Goal: Transaction & Acquisition: Purchase product/service

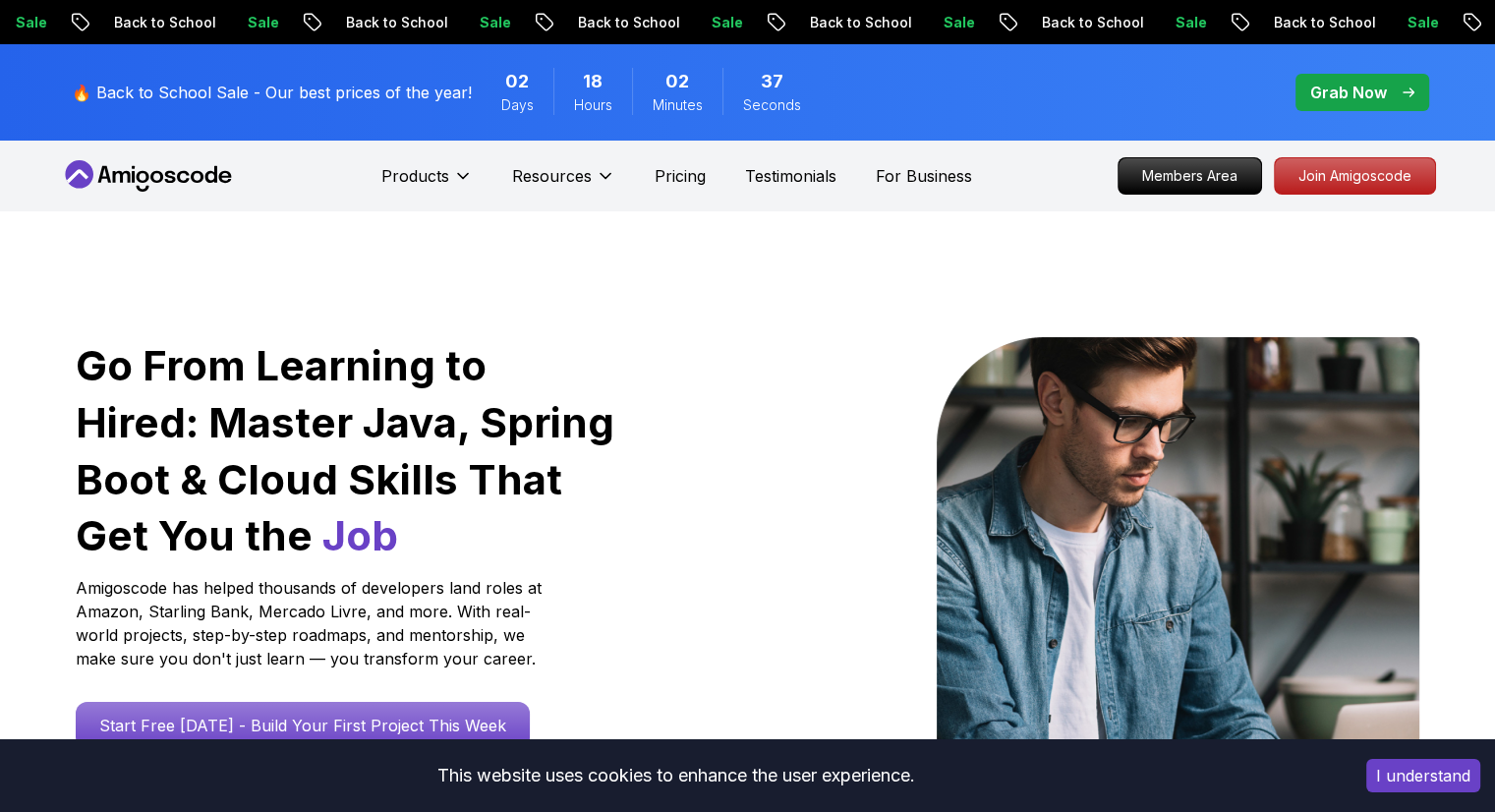
click at [841, 339] on div at bounding box center [1090, 594] width 656 height 512
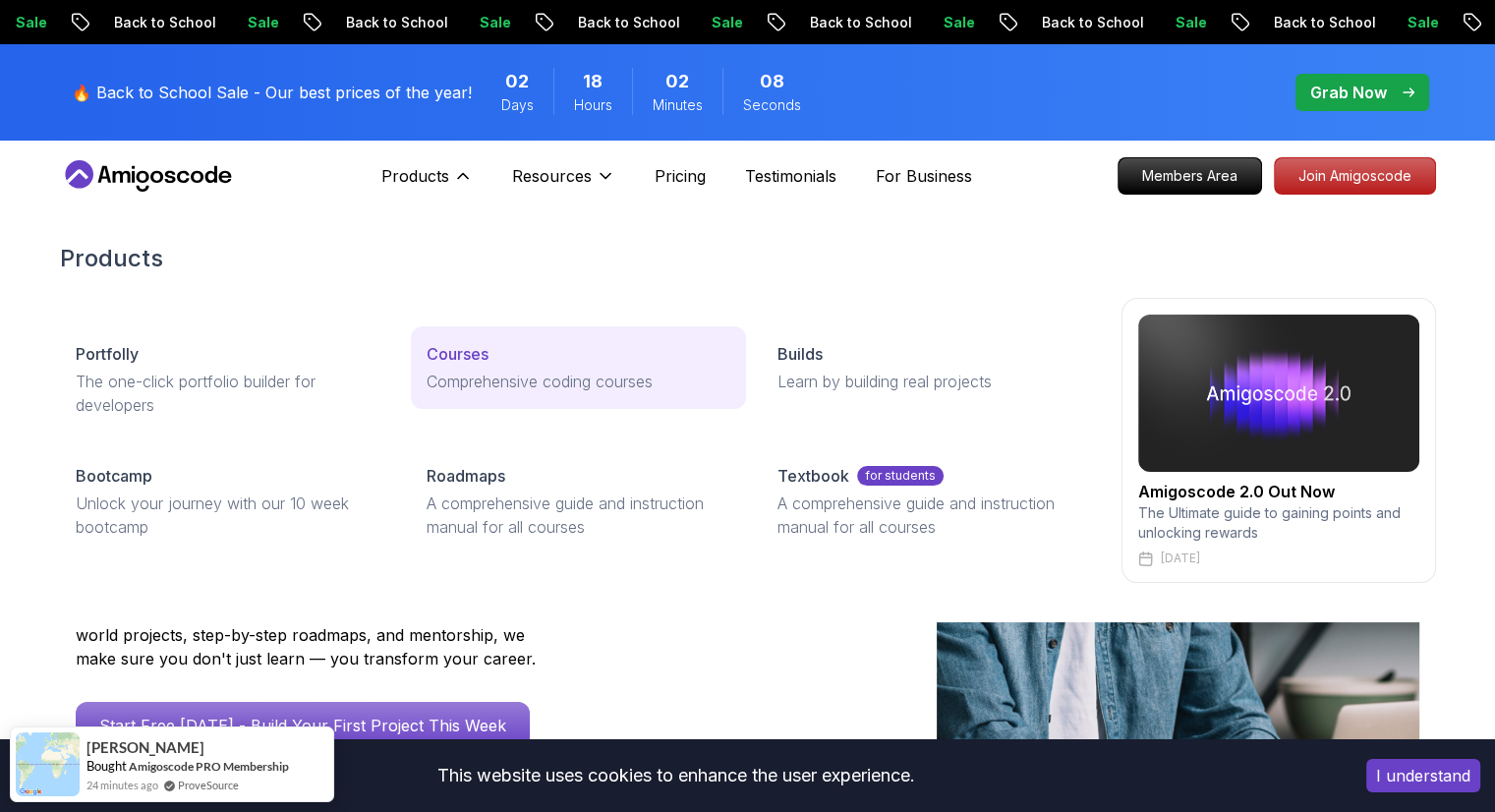
click at [461, 362] on p "Courses" at bounding box center [458, 354] width 62 height 24
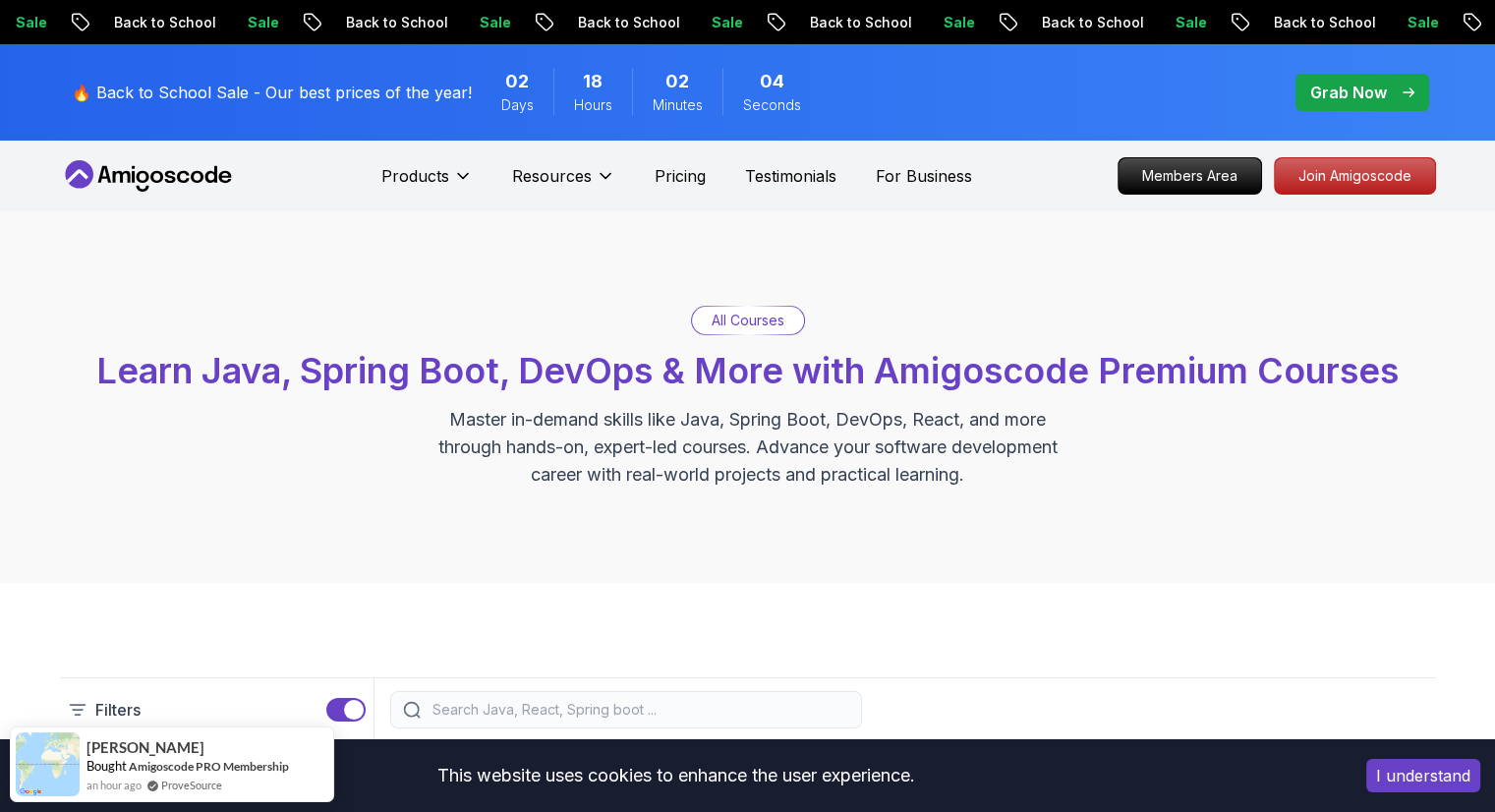
click at [758, 319] on p "All Courses" at bounding box center [748, 321] width 72 height 20
click at [919, 296] on div "All Courses Learn Java, Spring Boot, DevOps & More with Amigoscode Premium Cour…" at bounding box center [748, 397] width 1495 height 371
click at [1003, 329] on div "All Courses Learn Java, Spring Boot, DevOps & More with Amigoscode Premium Cour…" at bounding box center [748, 397] width 1376 height 183
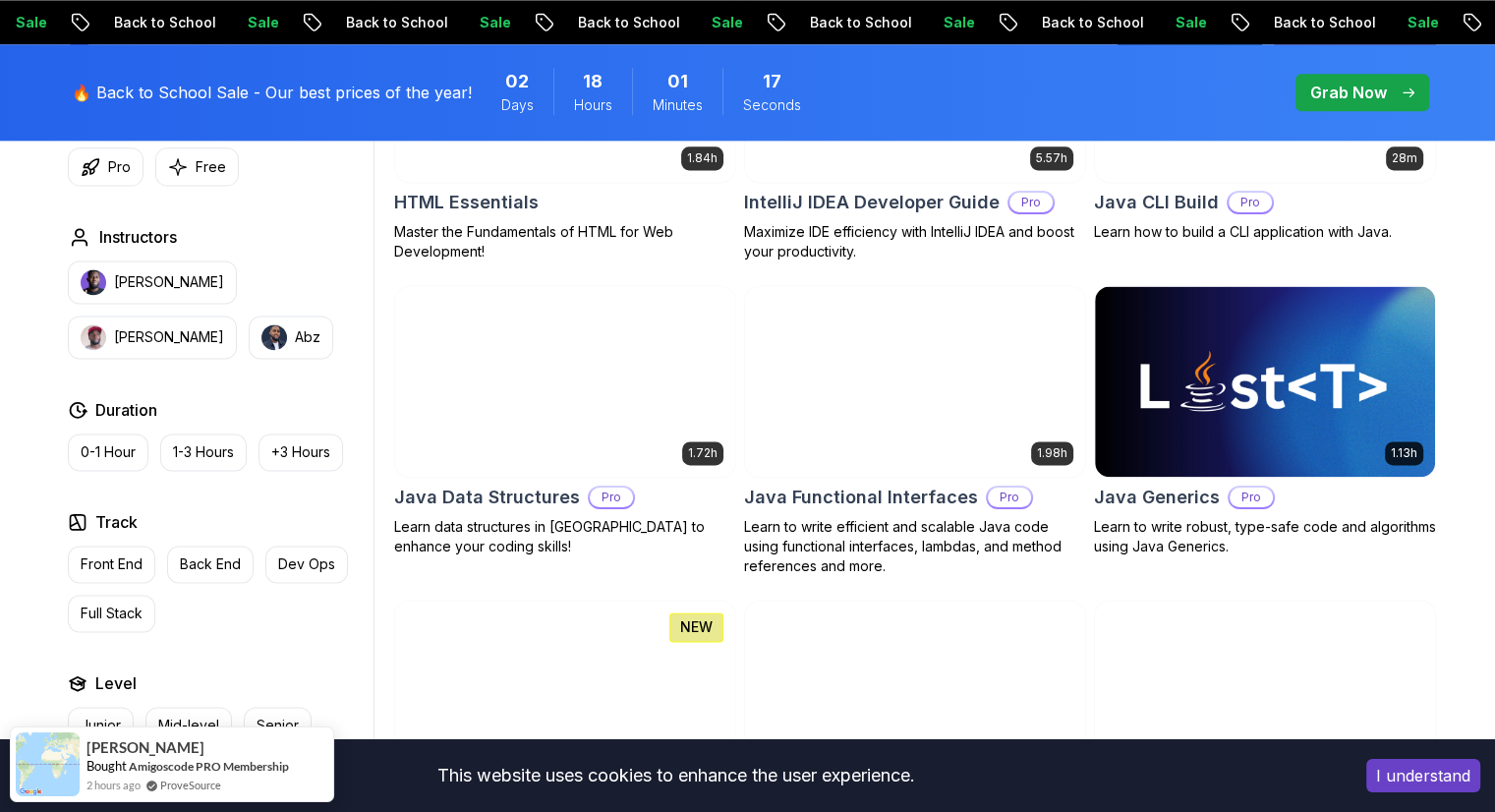
scroll to position [2634, 0]
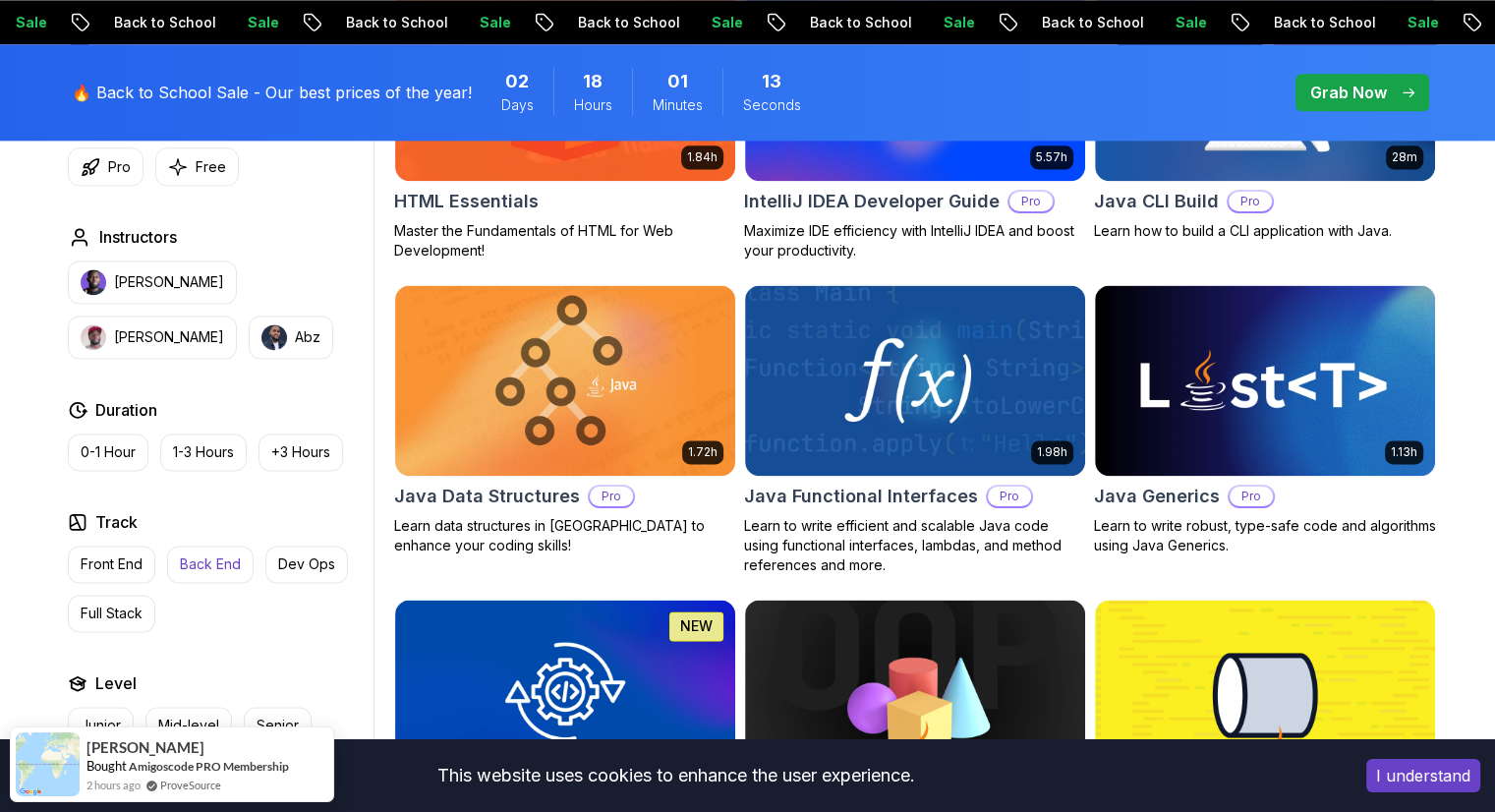
click at [201, 573] on button "Back End" at bounding box center [209, 564] width 86 height 38
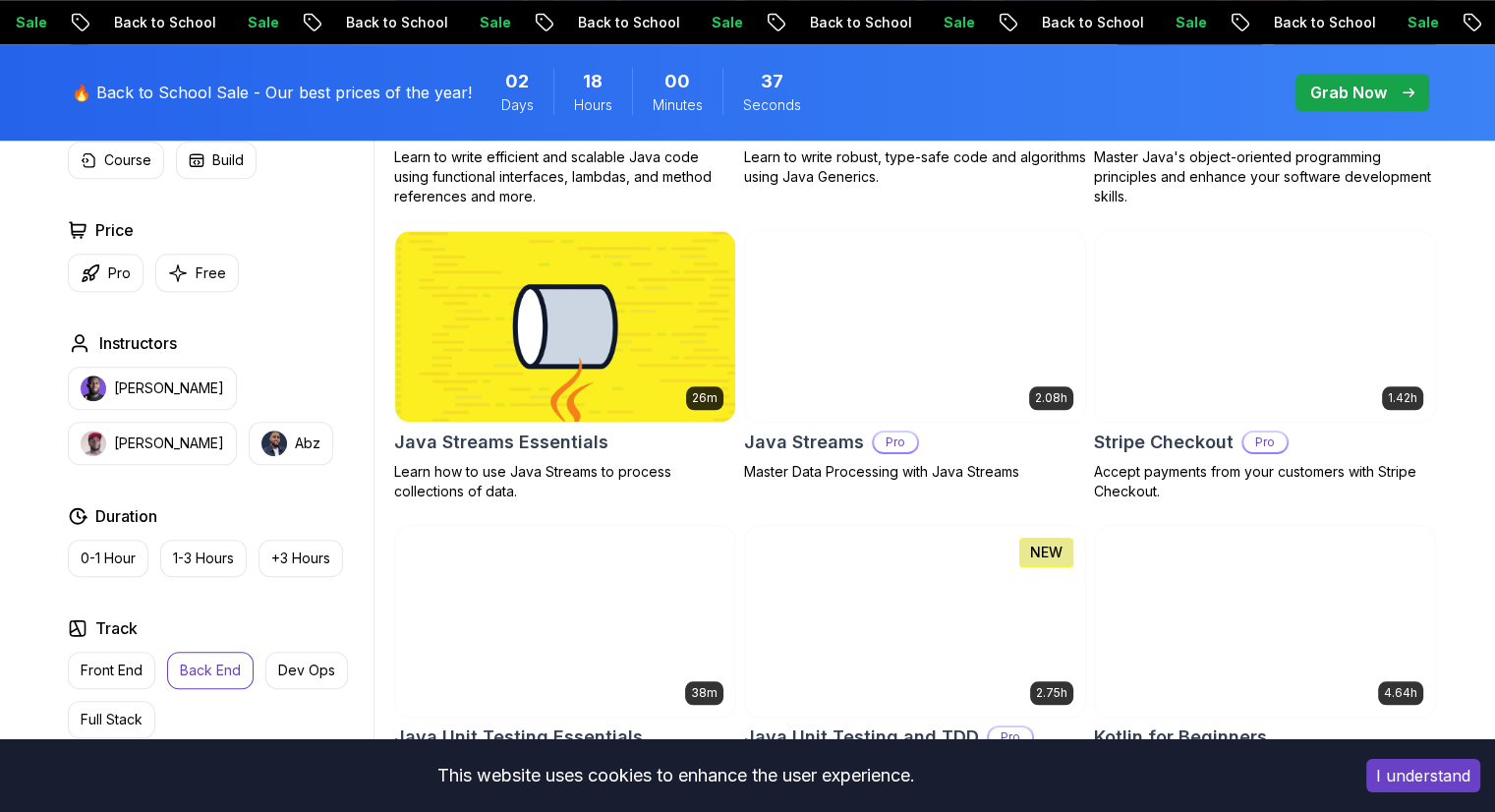
scroll to position [2044, 0]
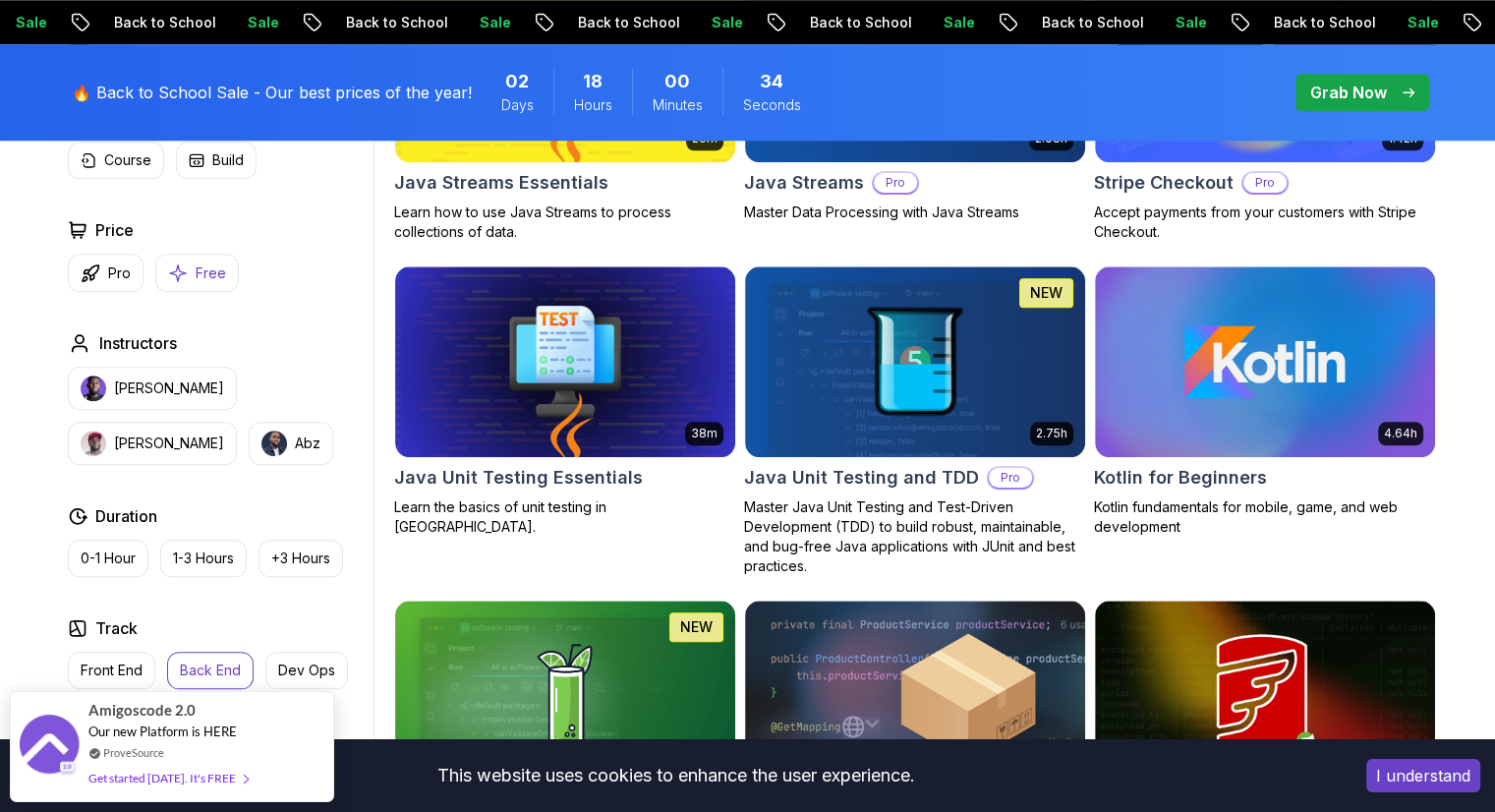
click at [205, 264] on p "Free" at bounding box center [210, 273] width 31 height 20
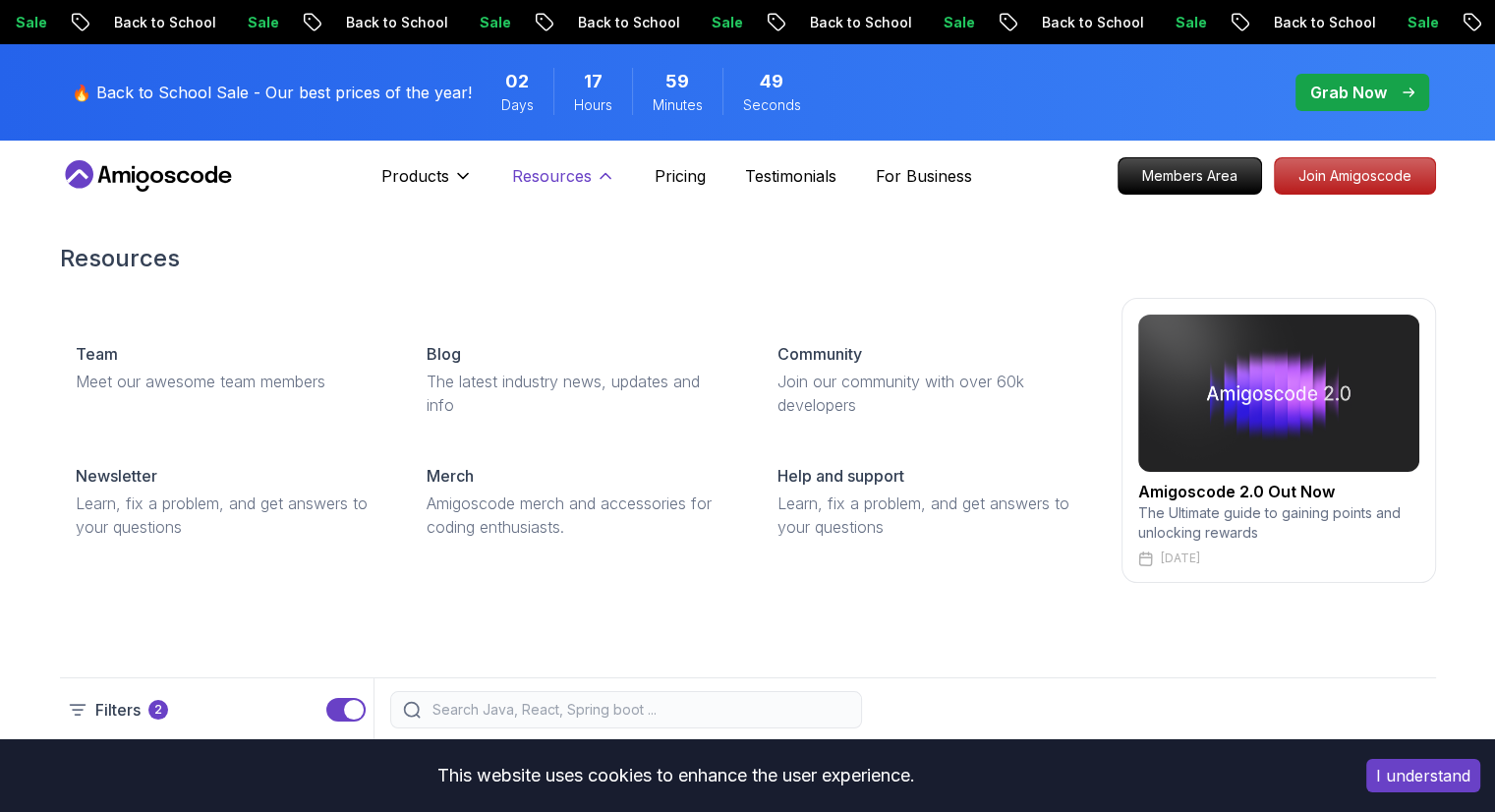
click at [564, 169] on p "Resources" at bounding box center [552, 176] width 79 height 24
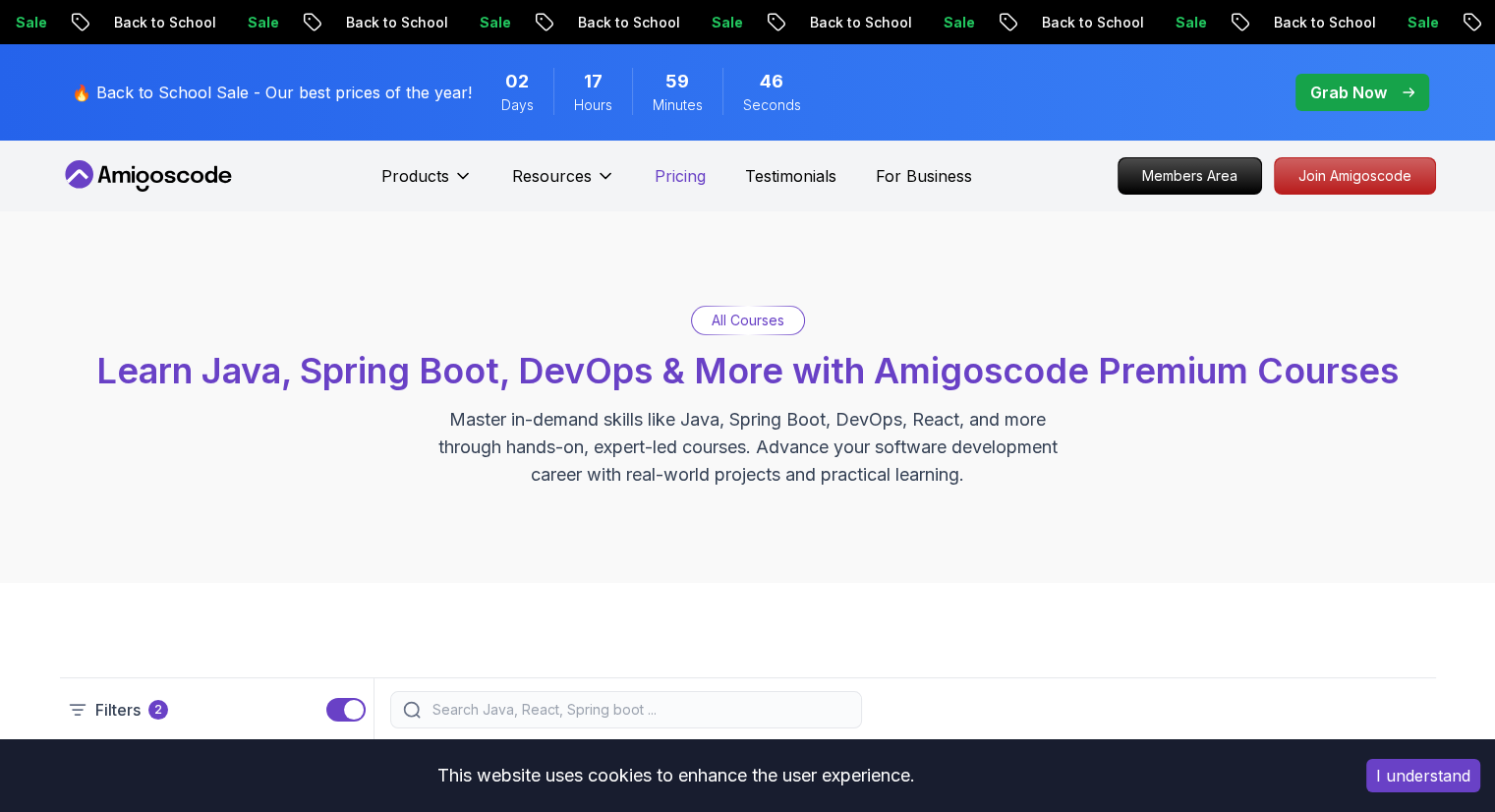
click at [694, 175] on p "Pricing" at bounding box center [679, 176] width 51 height 24
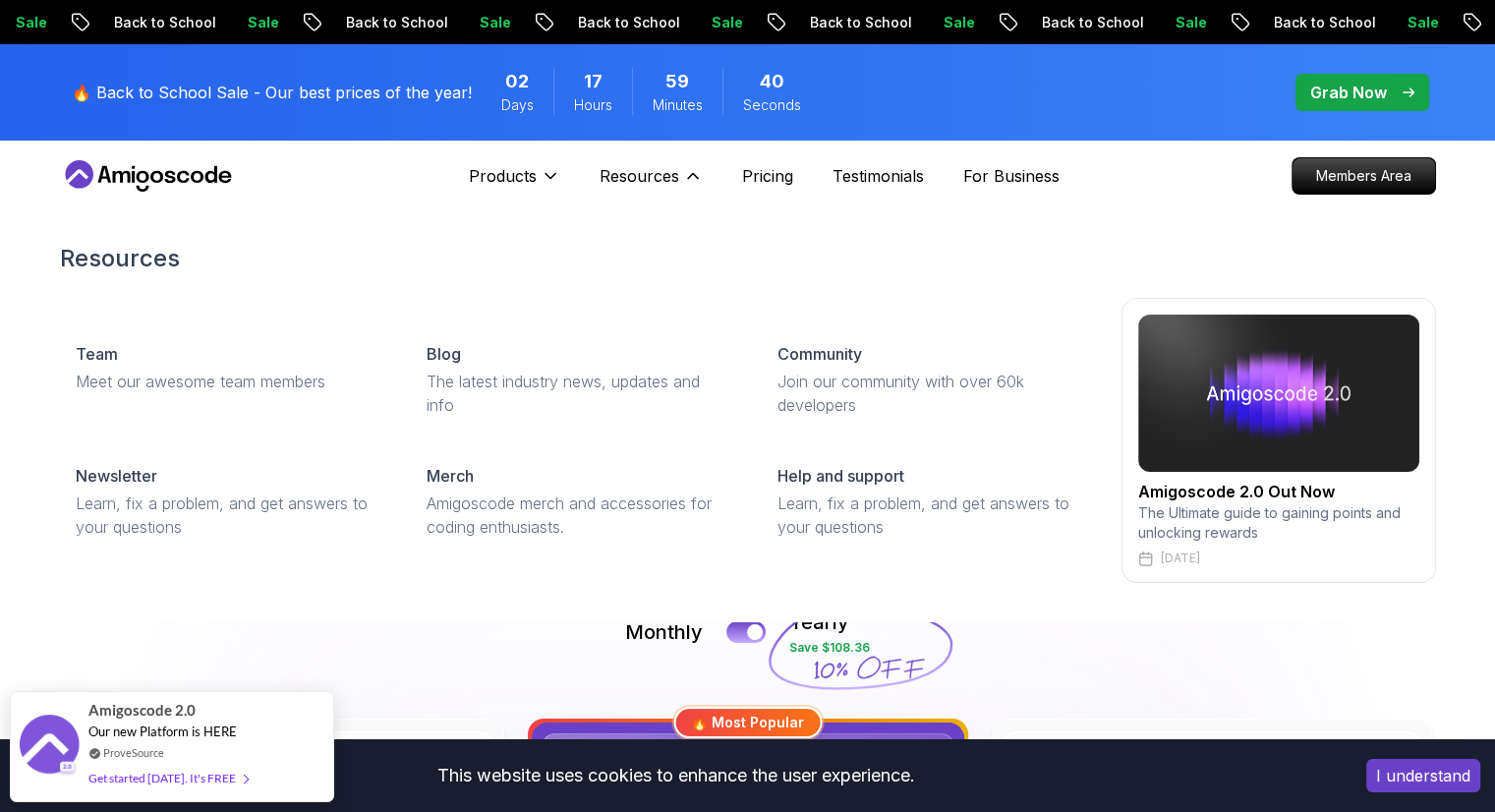
click at [715, 246] on h2 "Resources" at bounding box center [748, 259] width 1376 height 32
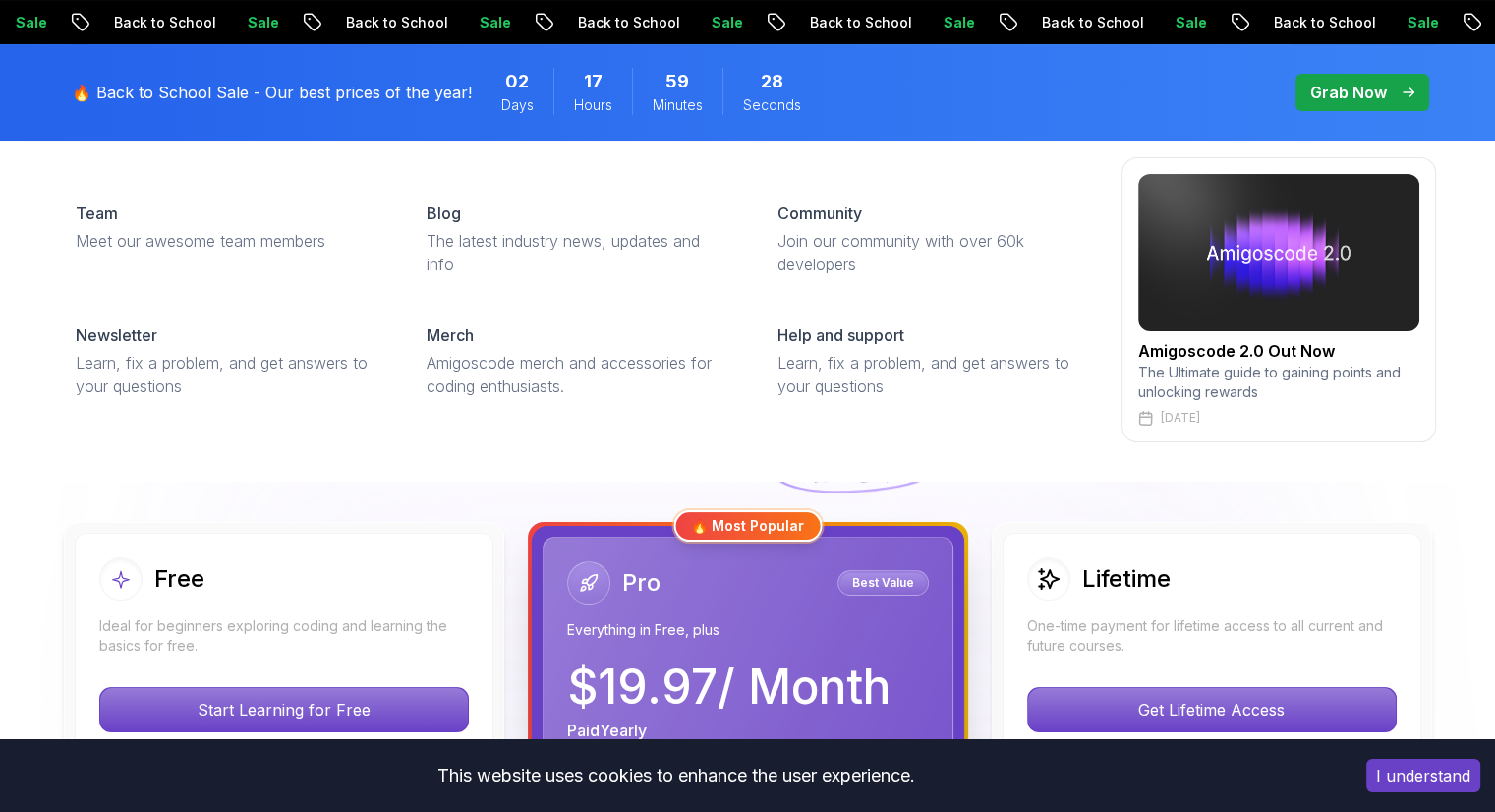
scroll to position [236, 0]
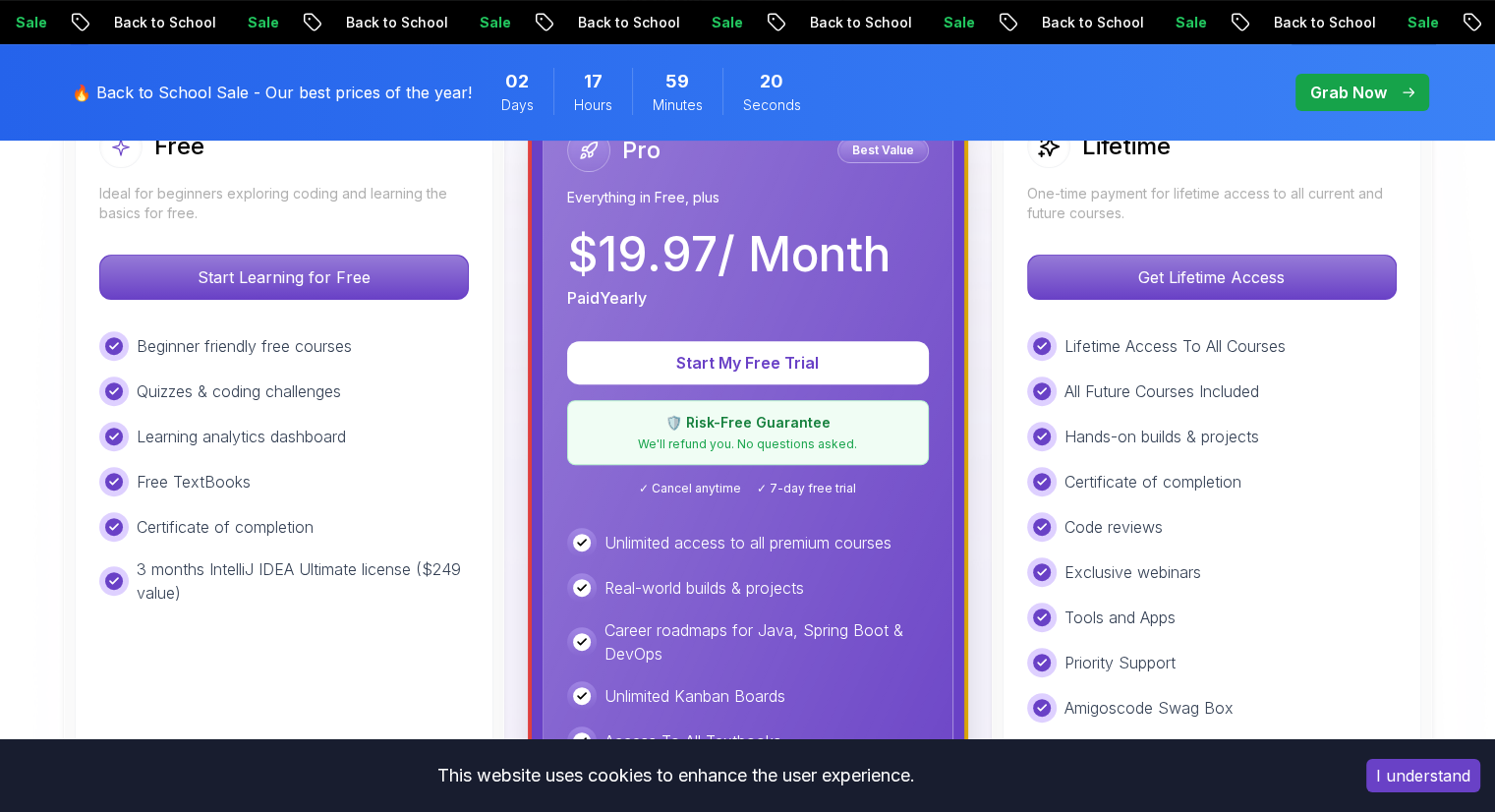
scroll to position [590, 0]
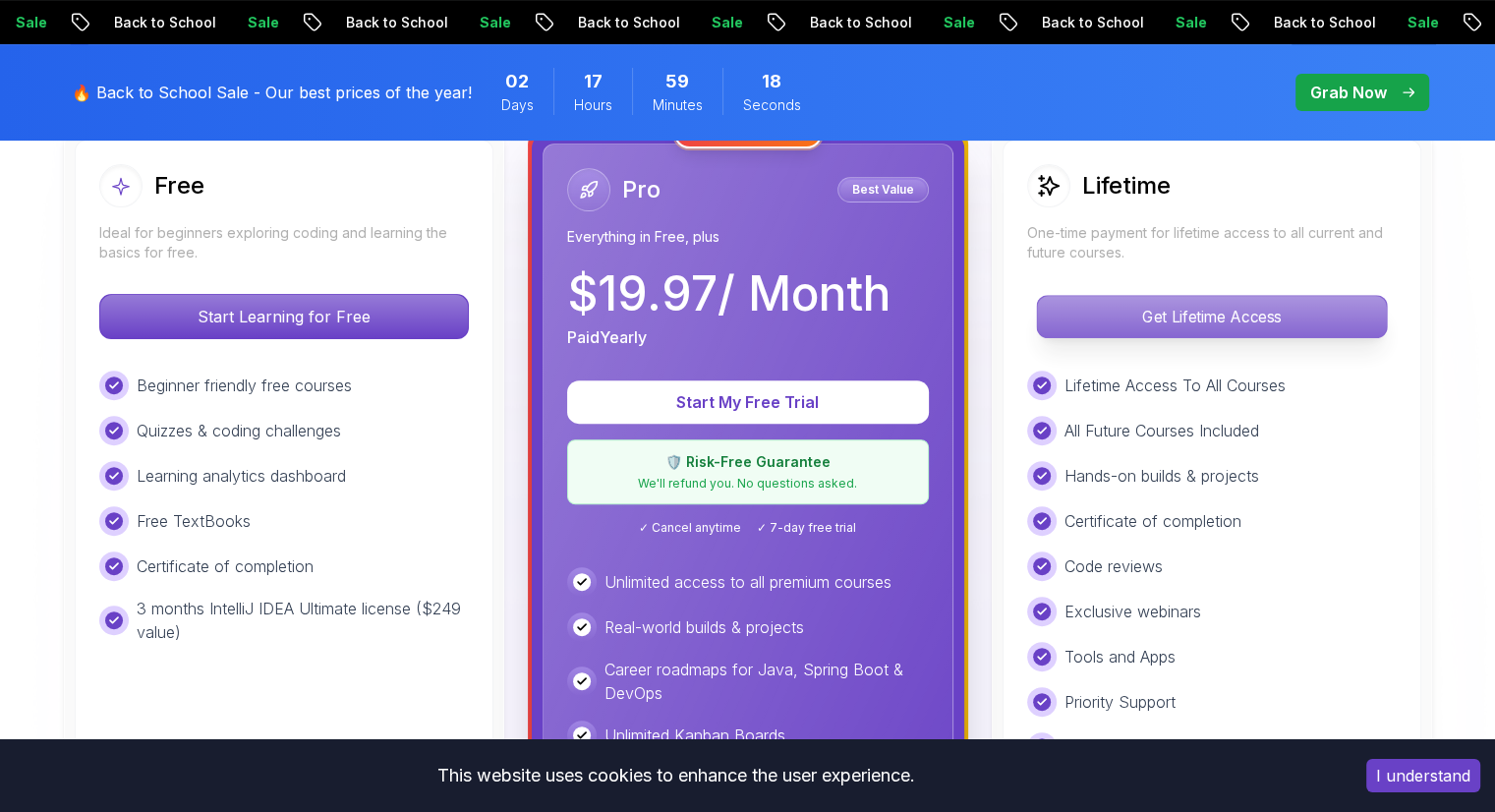
click at [1282, 328] on p "Get Lifetime Access" at bounding box center [1211, 317] width 348 height 42
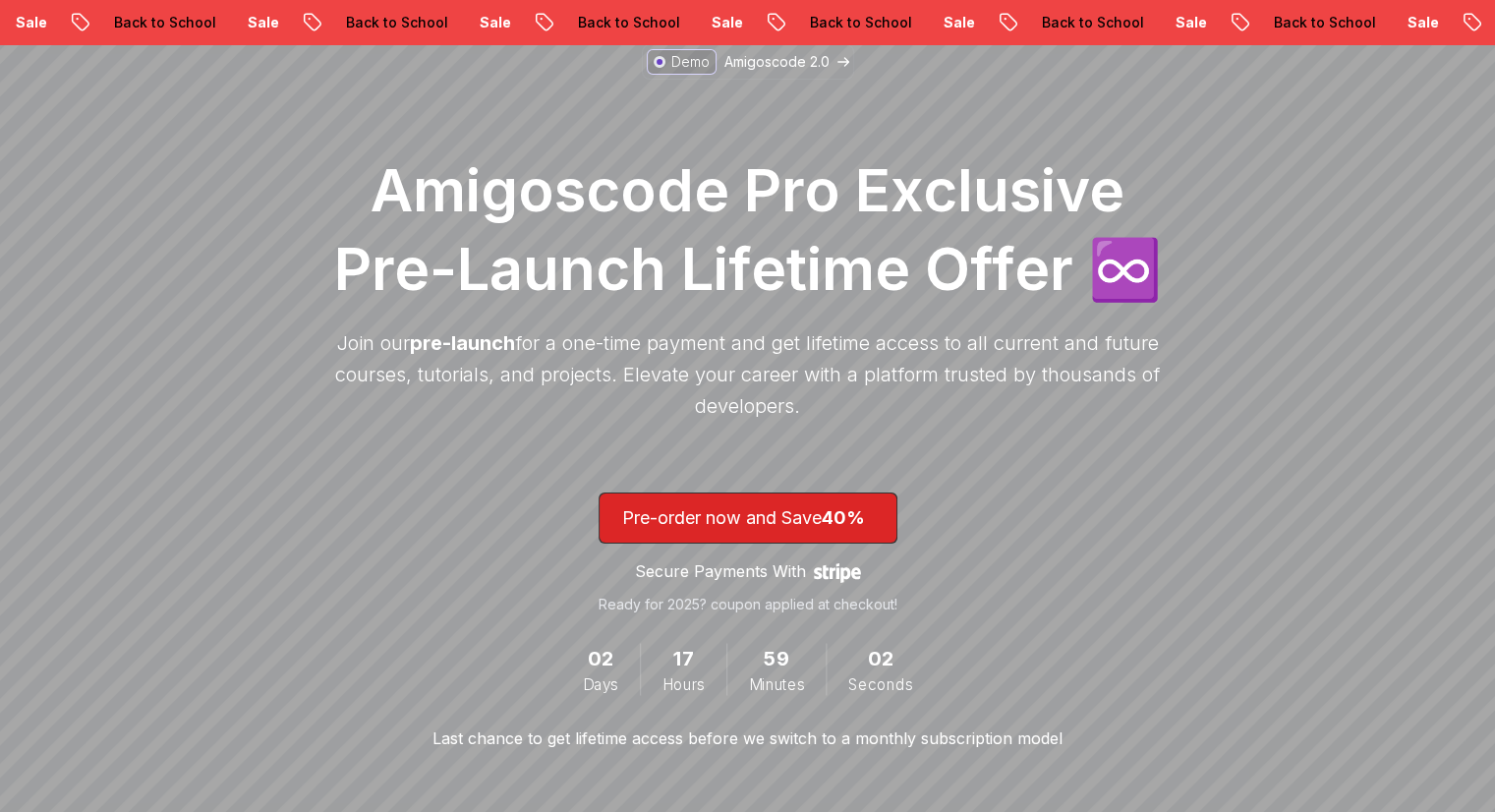
scroll to position [157, 0]
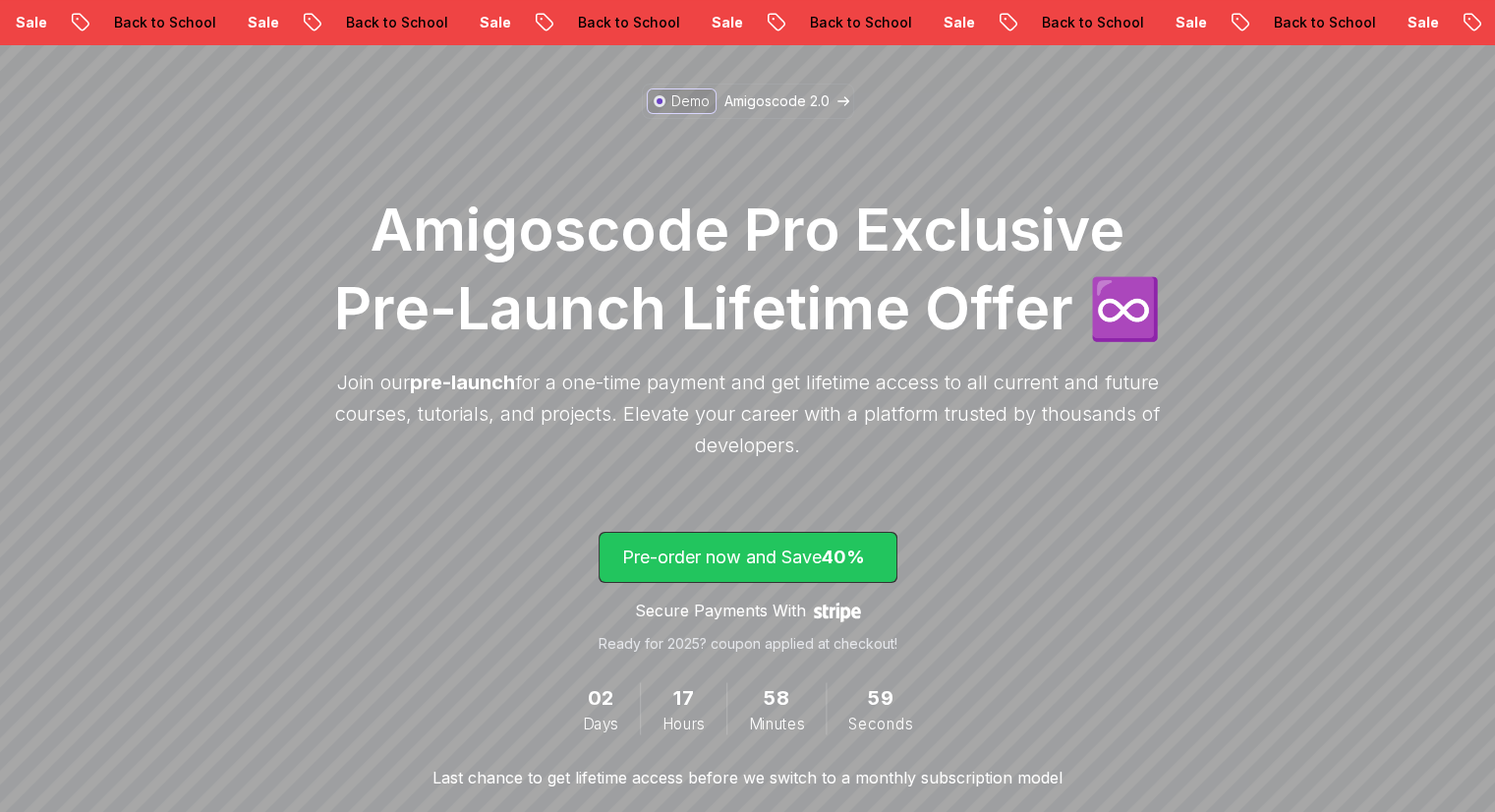
click at [789, 555] on p "Pre-order now and Save 40%" at bounding box center [748, 558] width 251 height 28
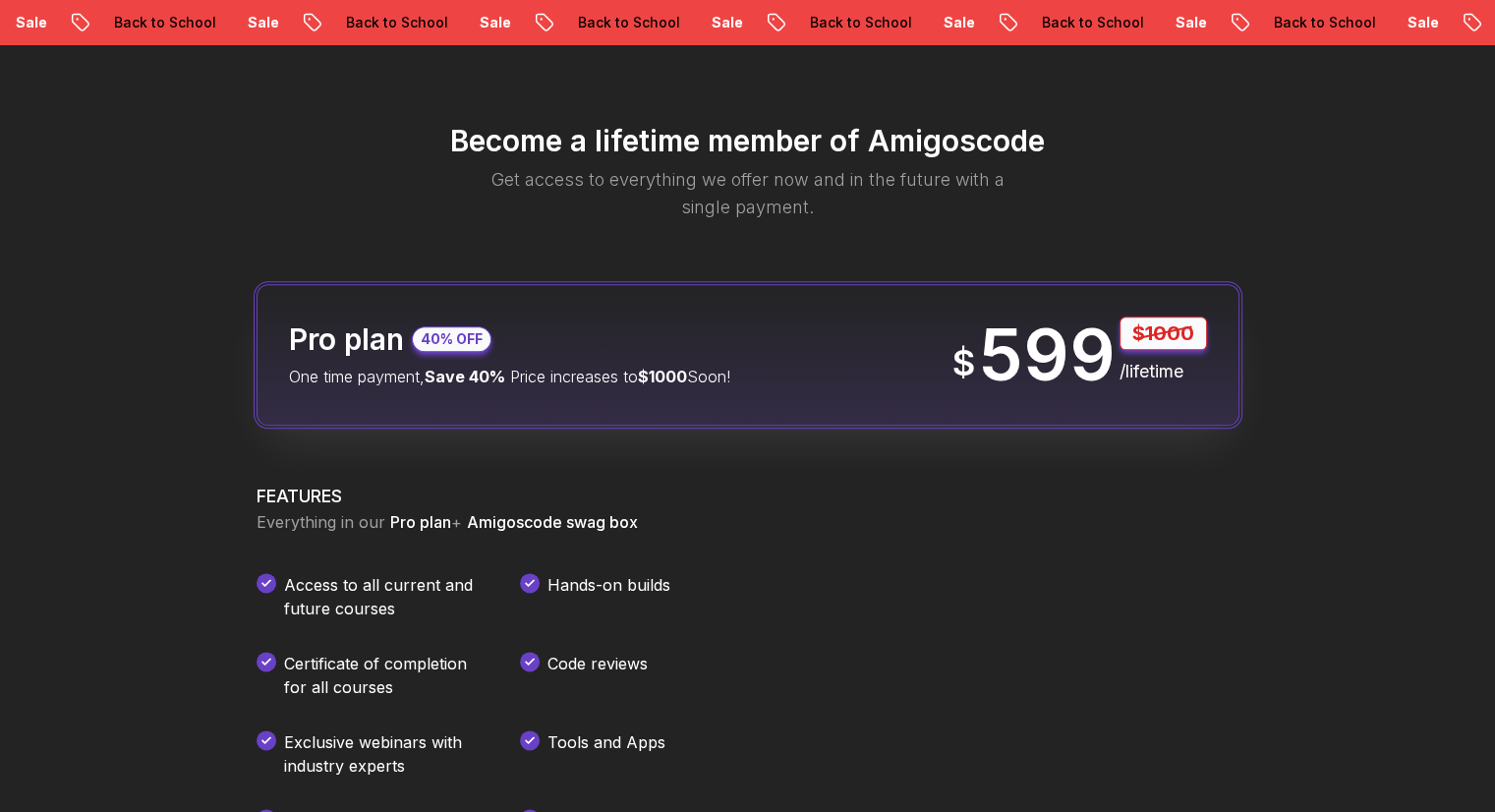
scroll to position [2313, 0]
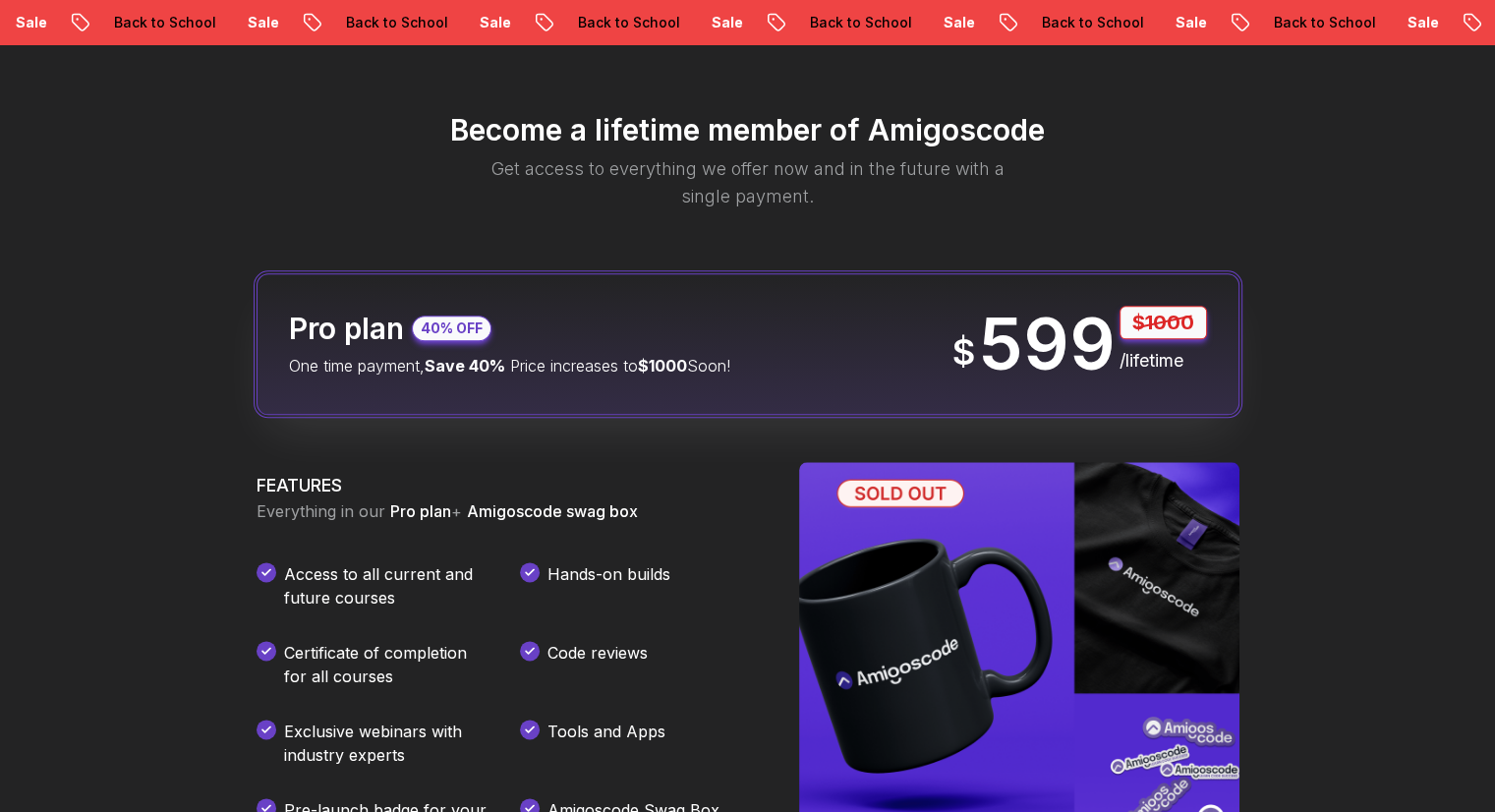
click at [1147, 226] on div "Become a lifetime member of Amigoscode Get access to everything we offer now an…" at bounding box center [748, 749] width 1179 height 1495
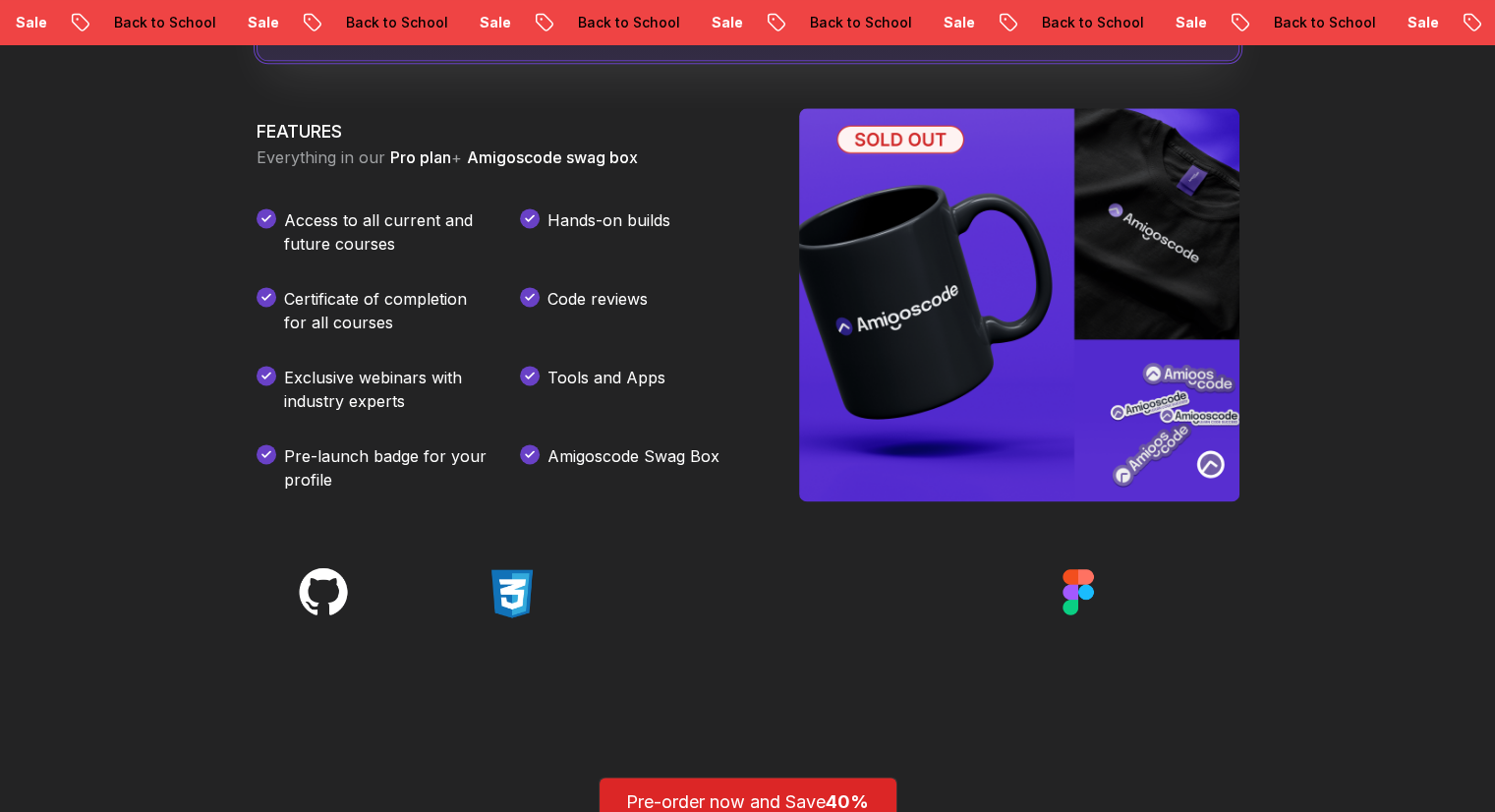
scroll to position [2706, 0]
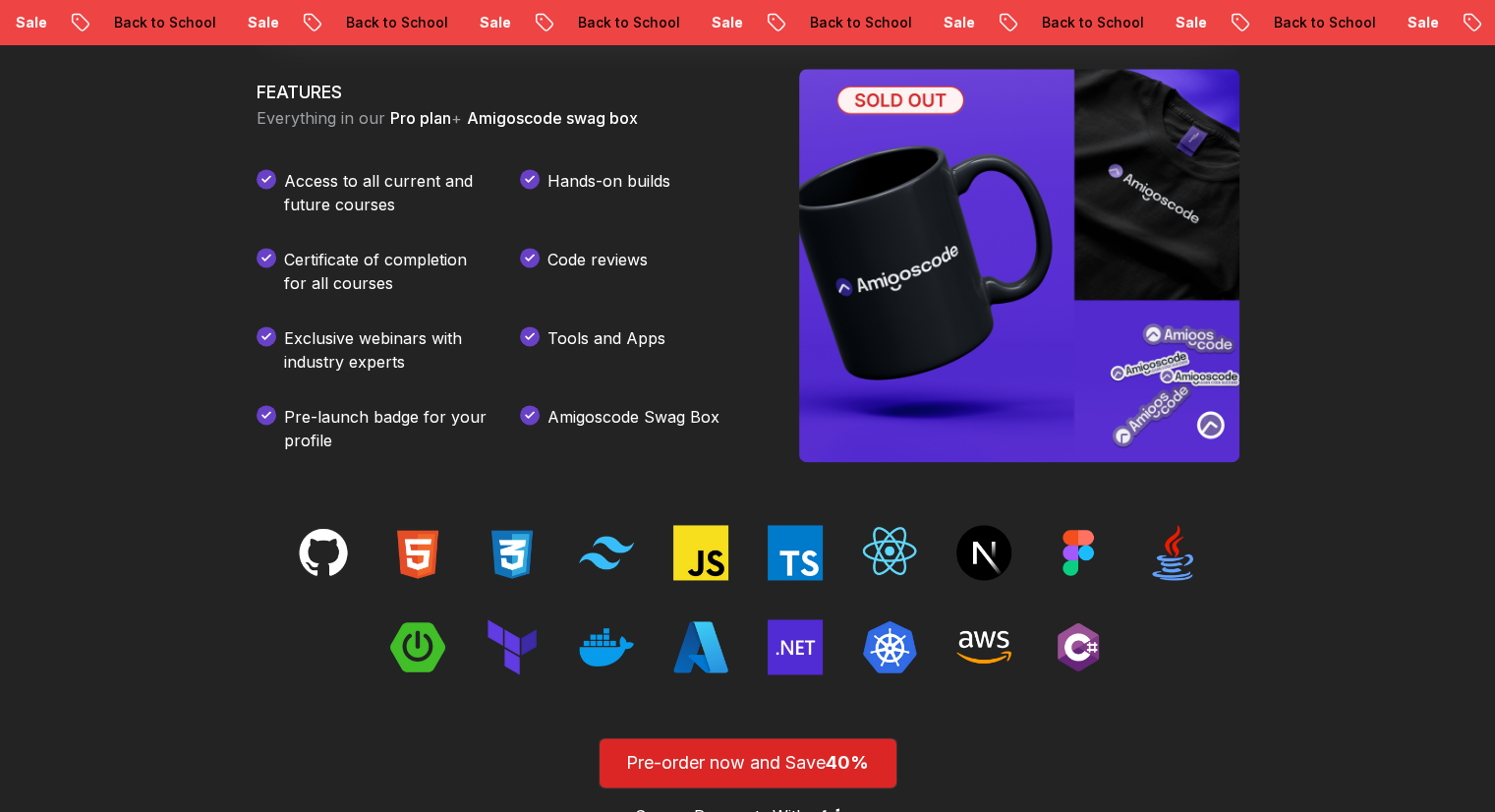
click at [1147, 226] on img at bounding box center [1019, 265] width 441 height 393
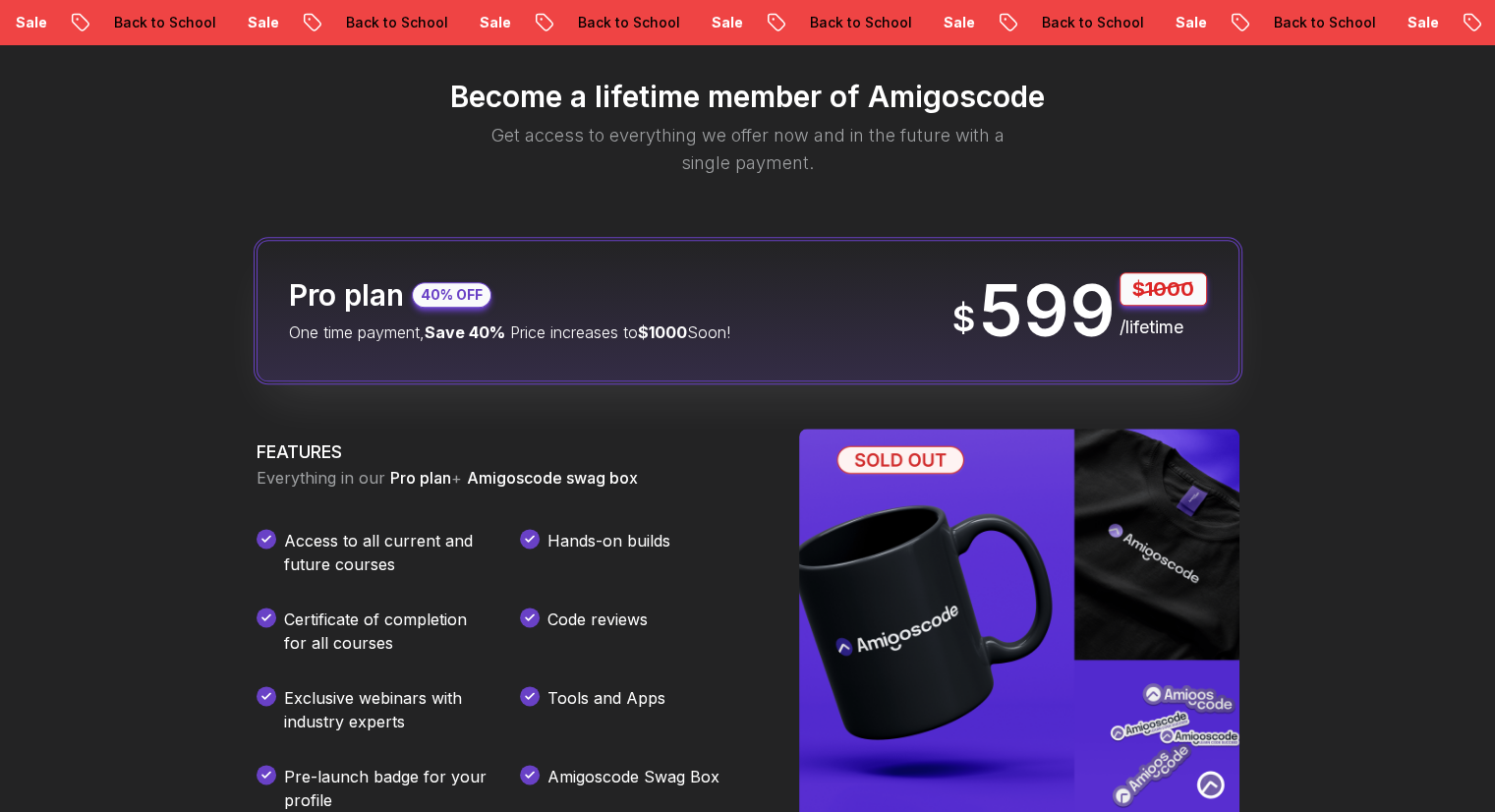
scroll to position [2313, 0]
